Goal: Task Accomplishment & Management: Use online tool/utility

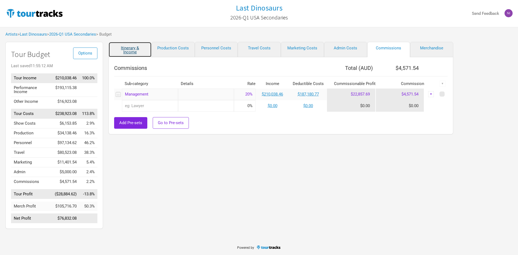
drag, startPoint x: 0, startPoint y: 0, endPoint x: 143, endPoint y: 53, distance: 152.5
click at [143, 53] on link "Itinerary & Income" at bounding box center [130, 49] width 43 height 15
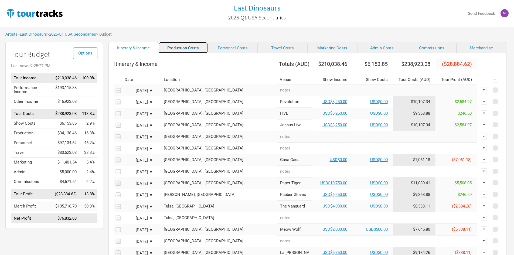
click at [171, 47] on link "Production Costs" at bounding box center [183, 47] width 50 height 11
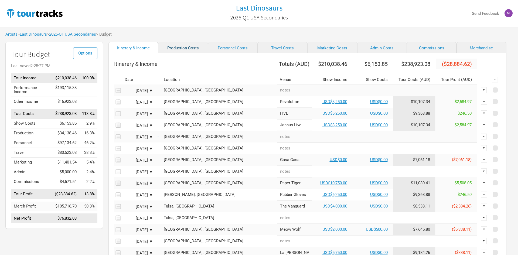
select select "USD"
select select "Shows"
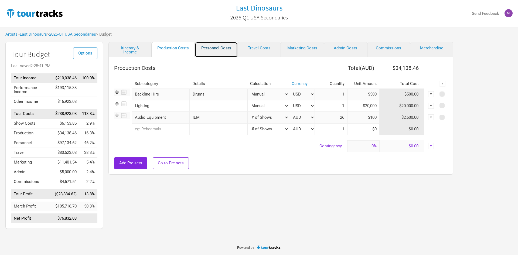
click at [216, 54] on link "Personnel Costs" at bounding box center [216, 49] width 43 height 15
select select "USD"
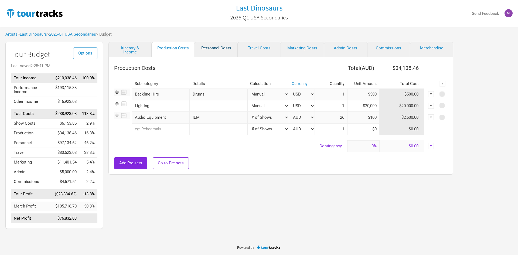
select select "USD"
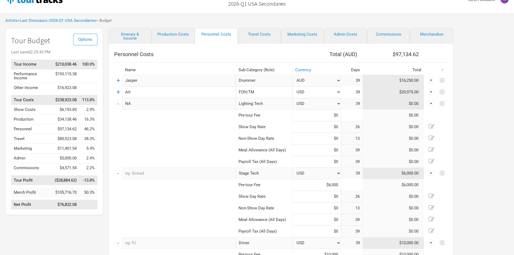
scroll to position [27, 0]
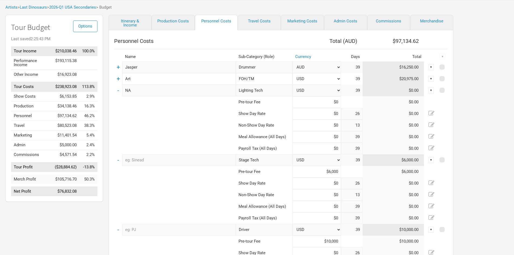
click at [483, 79] on div "Options Tour Budget Last saved 2:25:43 PM Tour Income $210,038.46 100.0% Perfor…" at bounding box center [257, 212] width 514 height 394
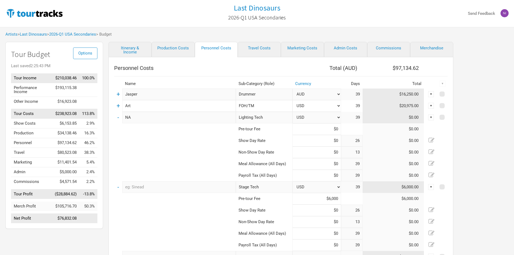
click at [32, 91] on td "Performance Income" at bounding box center [31, 90] width 41 height 14
click at [128, 50] on link "Itinerary & Income" at bounding box center [130, 49] width 43 height 15
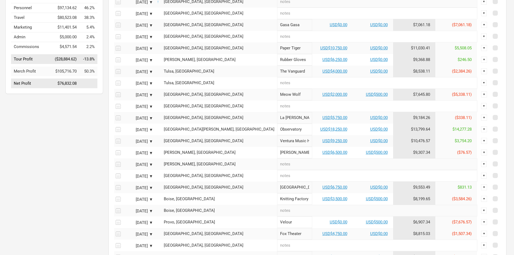
scroll to position [108, 0]
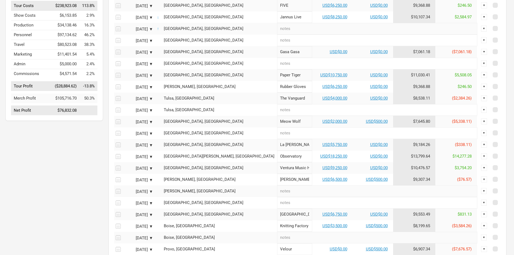
click at [76, 154] on div "Options Tour Budget Last saved 2:26:54 PM Tour Income $210,038.46 100.0% Perfor…" at bounding box center [51, 203] width 103 height 538
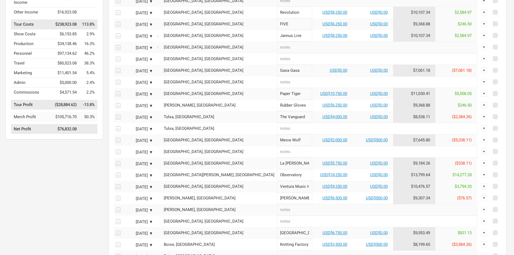
scroll to position [54, 0]
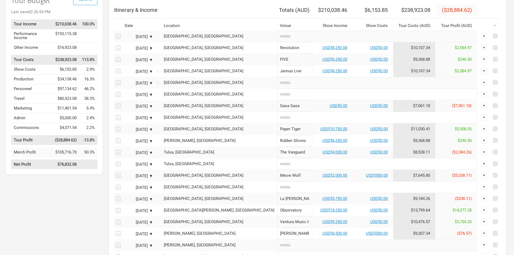
click at [106, 140] on div "Itinerary & Income Production Costs Personnel Costs Travel Costs Marketing Cost…" at bounding box center [302, 257] width 398 height 538
click at [4, 159] on div "Options Tour Budget Last saved 2:26:54 PM Tour Income $210,038.46 100.0% Perfor…" at bounding box center [51, 257] width 103 height 538
click at [496, 39] on div "Options Tour Budget Last saved 2:26:54 PM Tour Income $210,038.46 100.0% Perfor…" at bounding box center [257, 257] width 514 height 538
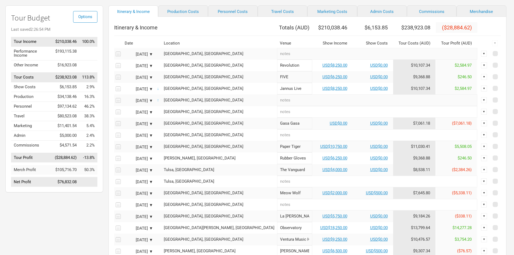
scroll to position [0, 0]
